Goal: Check status

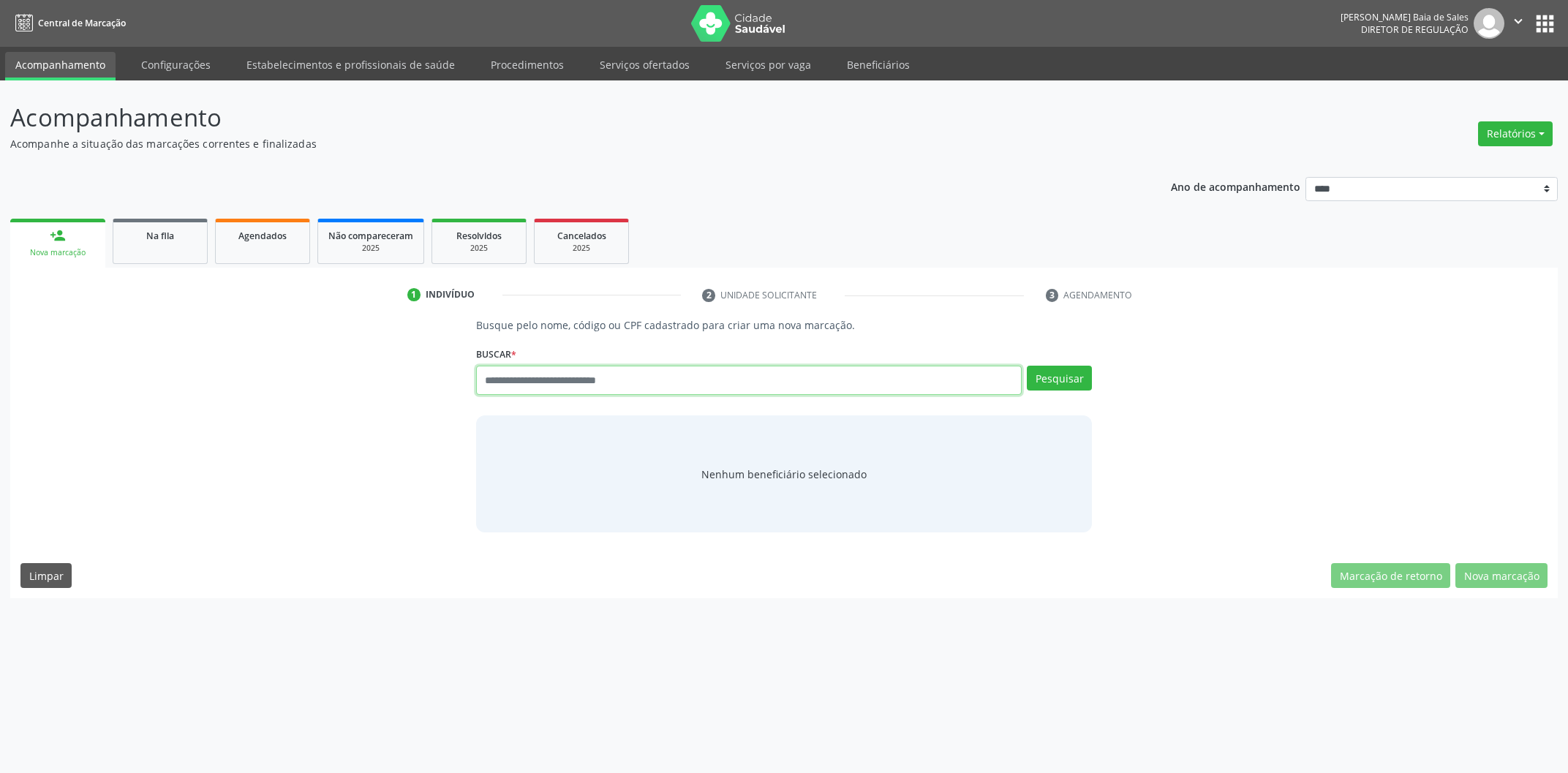
click at [618, 390] on input "text" at bounding box center [749, 380] width 546 height 29
click at [767, 58] on link "Serviços por vaga" at bounding box center [768, 65] width 106 height 25
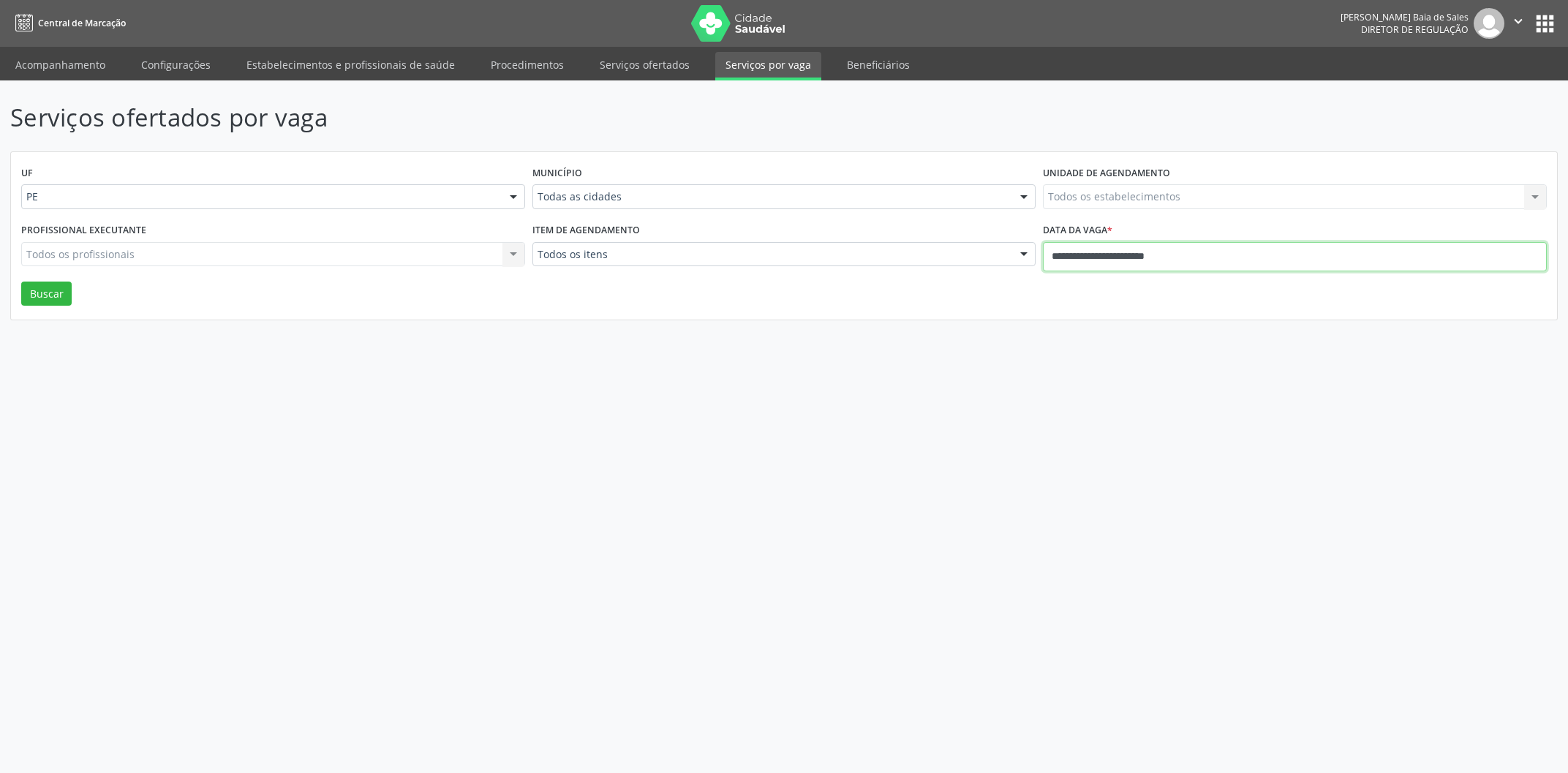
click at [1143, 257] on input "**********" at bounding box center [1295, 256] width 504 height 29
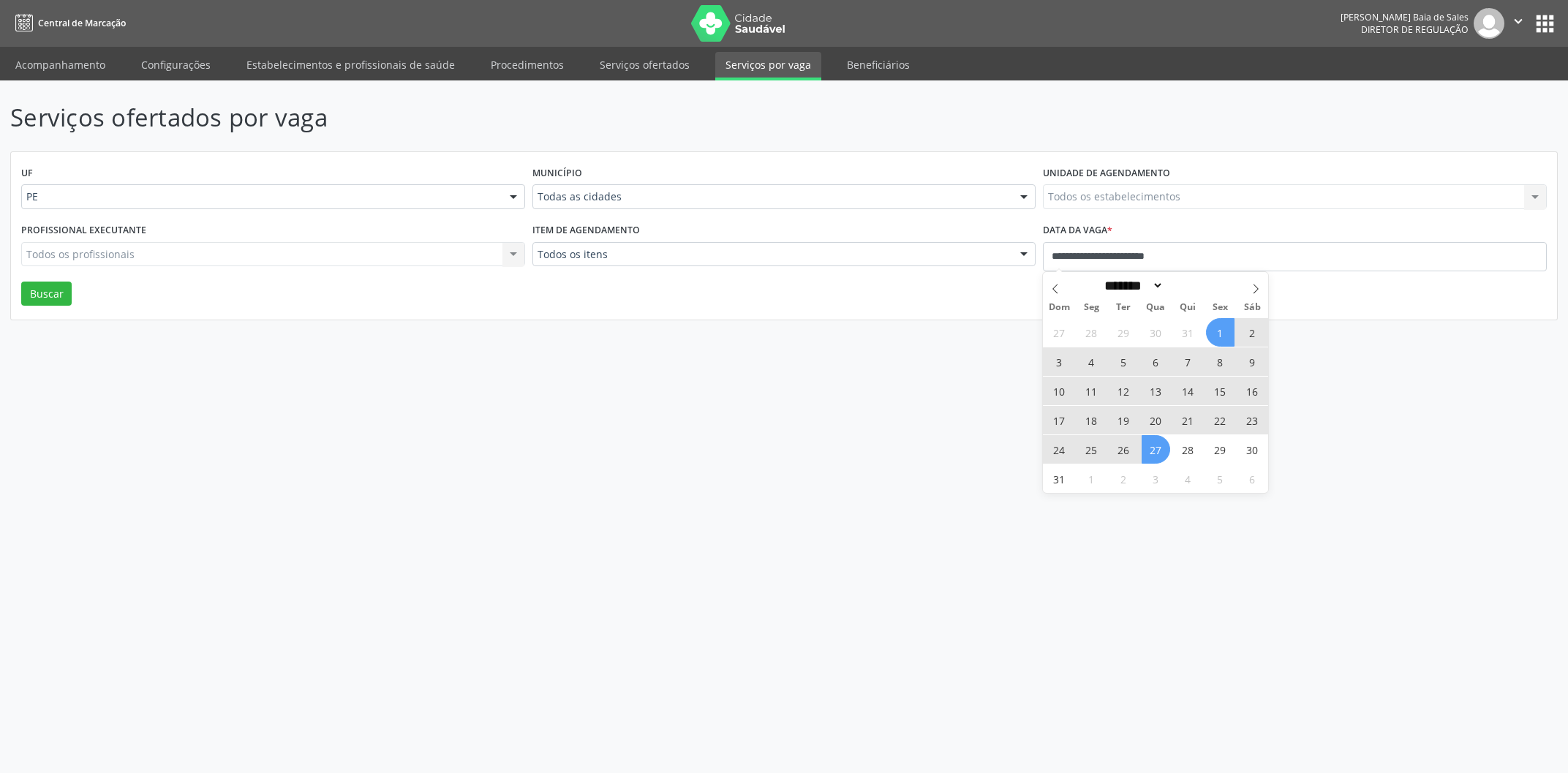
click at [1149, 454] on span "27" at bounding box center [1155, 448] width 28 height 28
type input "**********"
click at [1262, 277] on span at bounding box center [1255, 284] width 25 height 25
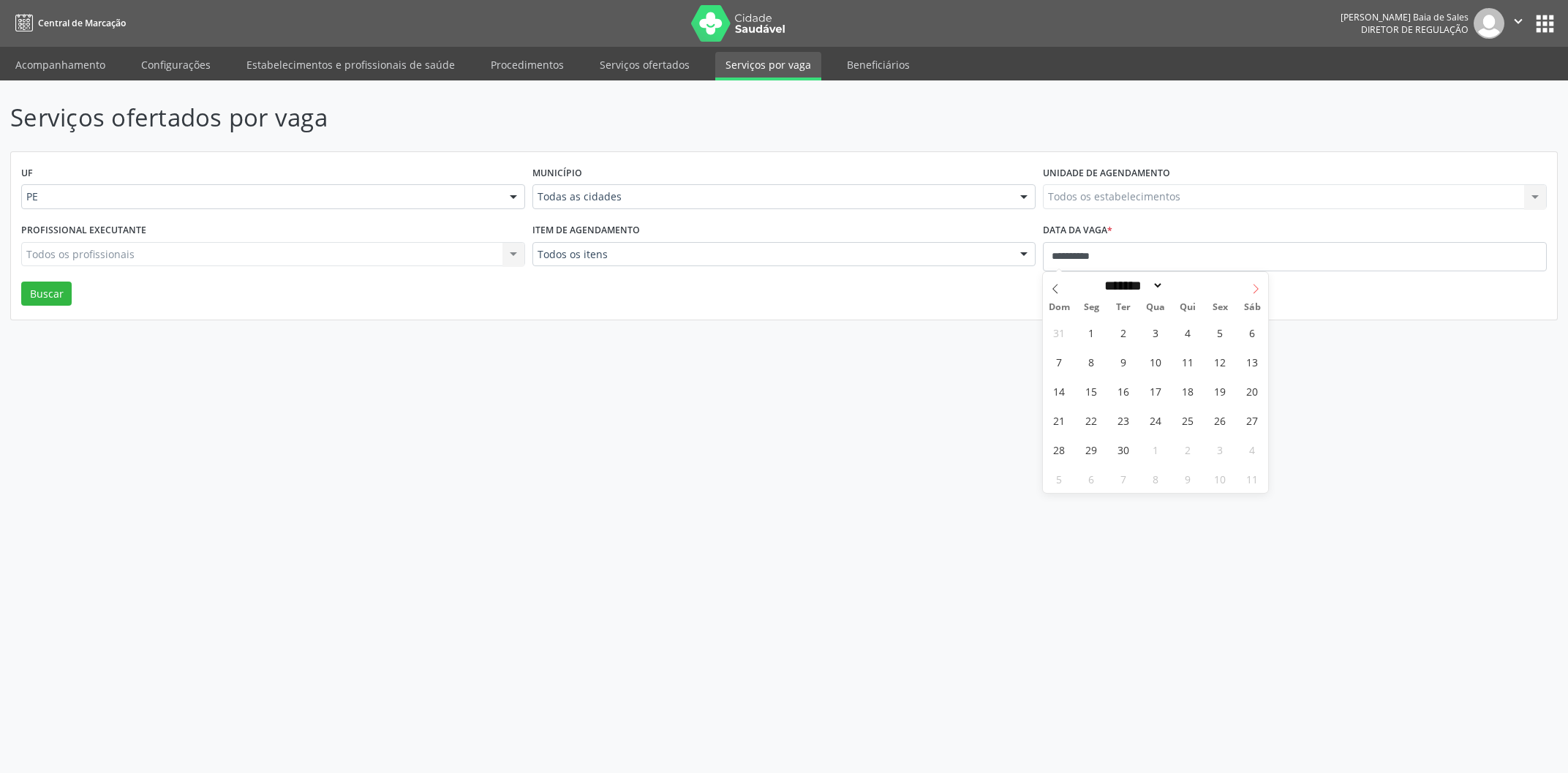
click at [1259, 281] on span at bounding box center [1255, 284] width 25 height 25
select select "*"
click at [1256, 366] on span "11" at bounding box center [1251, 361] width 28 height 28
click at [46, 282] on button "Buscar" at bounding box center [45, 294] width 50 height 25
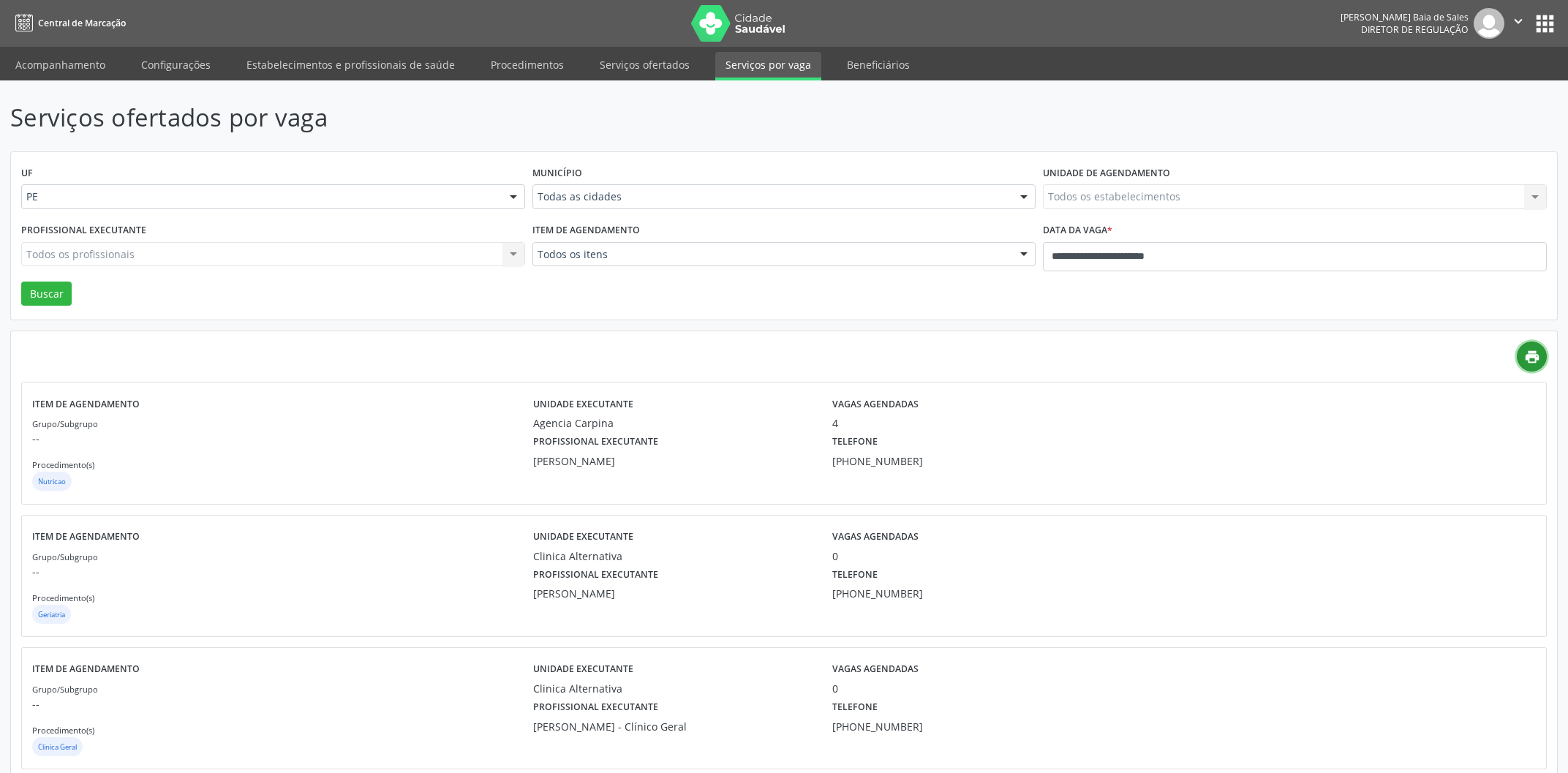
click at [1534, 356] on icon "print" at bounding box center [1533, 357] width 16 height 16
